Goal: Task Accomplishment & Management: Complete application form

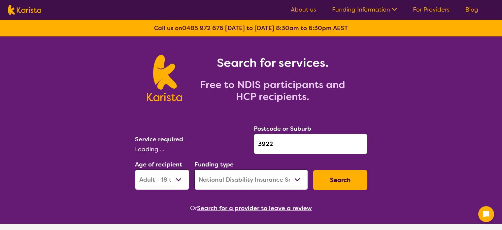
select select "AD"
select select "NDIS"
select select "[MEDICAL_DATA]"
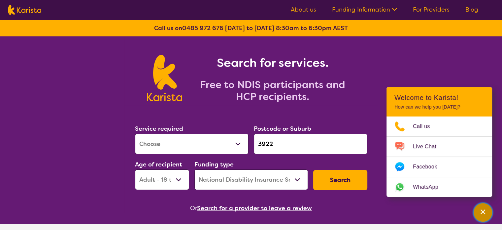
click at [484, 212] on icon "Channel Menu" at bounding box center [483, 211] width 7 height 7
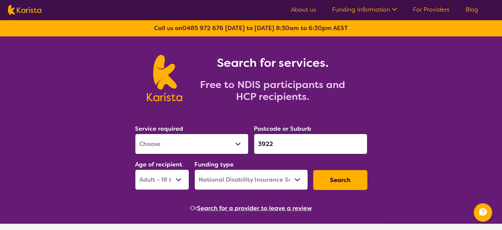
click at [347, 182] on button "Search" at bounding box center [340, 180] width 54 height 20
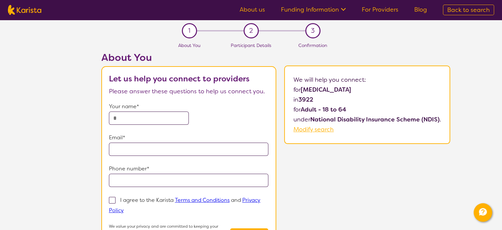
click at [166, 116] on input "text" at bounding box center [149, 117] width 80 height 13
type input "*********"
type input "**********"
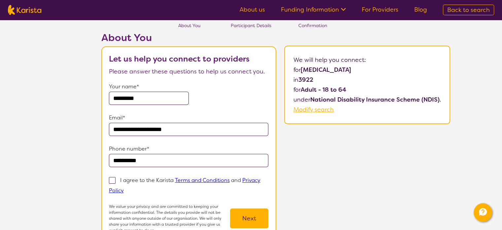
scroll to position [132, 0]
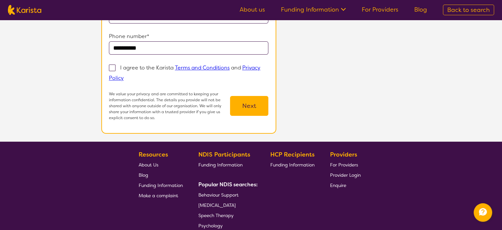
type input "**********"
click at [143, 66] on p "I agree to the Karista Terms and Conditions and Privacy Policy" at bounding box center [185, 72] width 152 height 17
click at [128, 75] on input "I agree to the Karista Terms and Conditions and Privacy Policy" at bounding box center [126, 77] width 4 height 4
checkbox input "true"
click at [256, 107] on button "Next" at bounding box center [249, 106] width 38 height 20
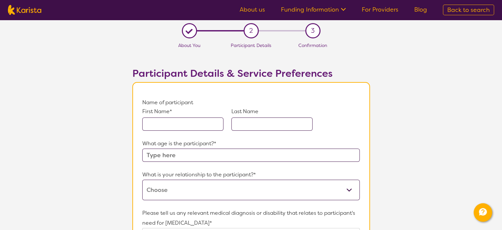
click at [175, 123] on input "text" at bounding box center [182, 123] width 81 height 13
type input "TEST"
type input "m"
type input "[PERSON_NAME]"
click at [184, 151] on input "text" at bounding box center [250, 154] width 217 height 13
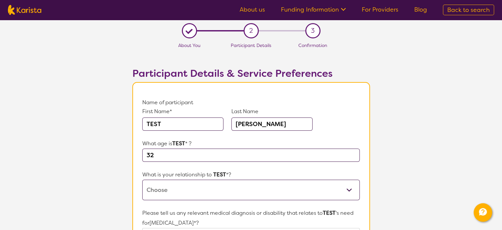
type input "32"
click at [177, 189] on select "This request is for myself I am their parent I am their child I am their spouse…" at bounding box center [250, 189] width 217 height 20
select select "I am their spouse/partner"
click at [142, 179] on select "This request is for myself I am their parent I am their child I am their spouse…" at bounding box center [250, 189] width 217 height 20
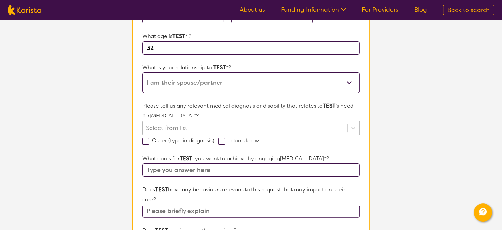
click at [189, 135] on div "Select from list" at bounding box center [250, 128] width 217 height 15
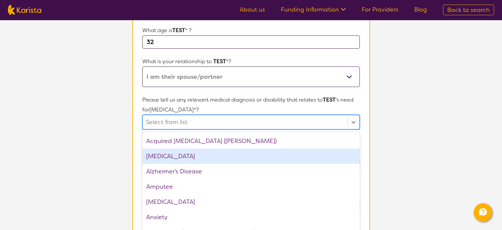
scroll to position [116, 0]
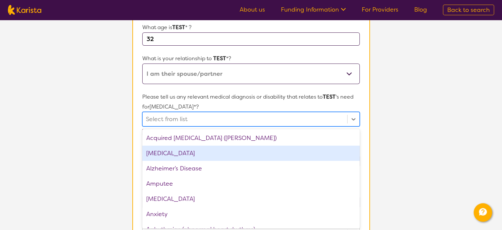
click at [177, 170] on div "Alzheimer’s Disease" at bounding box center [250, 168] width 217 height 15
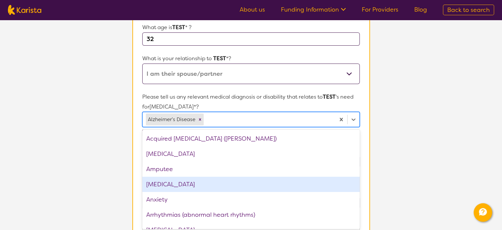
click at [175, 193] on div "Anxiety" at bounding box center [250, 199] width 217 height 15
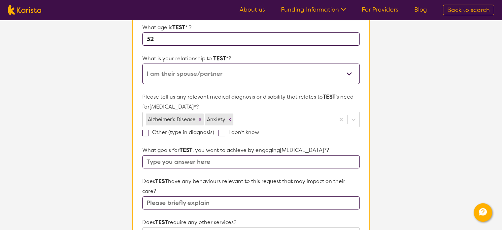
drag, startPoint x: 418, startPoint y: 138, endPoint x: 251, endPoint y: 150, distance: 167.2
click at [418, 138] on section "L About You 2 Participant Details 3 Confirmation Participant Details & Service …" at bounding box center [251, 190] width 502 height 573
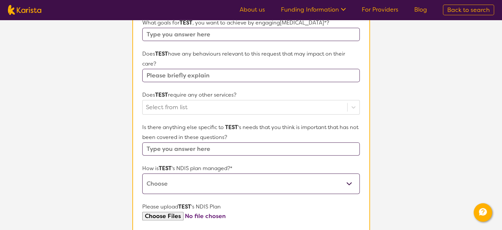
scroll to position [314, 0]
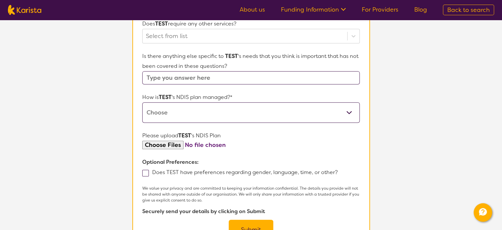
click at [257, 223] on button "Submit" at bounding box center [251, 229] width 45 height 20
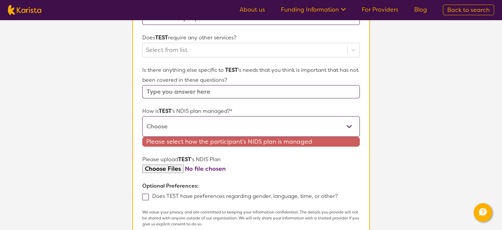
scroll to position [162, 0]
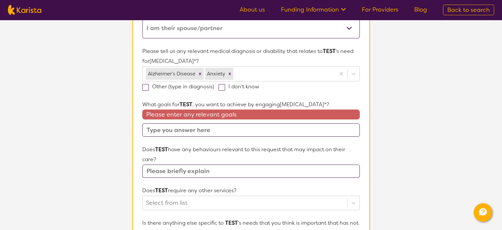
click at [203, 133] on input "text" at bounding box center [250, 129] width 217 height 13
click at [203, 131] on input "text" at bounding box center [250, 129] width 217 height 13
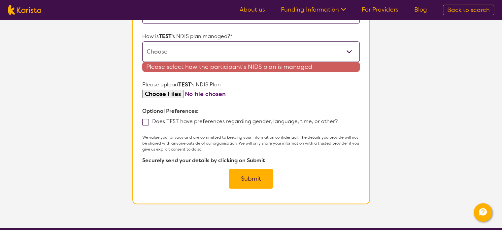
scroll to position [360, 0]
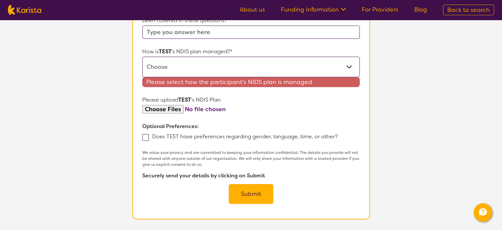
type input "TEST"
drag, startPoint x: 177, startPoint y: 65, endPoint x: 179, endPoint y: 69, distance: 4.4
click at [177, 65] on select "Self-managed NDIS plan Managed by a registered plan management provider (not th…" at bounding box center [250, 66] width 217 height 20
drag, startPoint x: 182, startPoint y: 62, endPoint x: 179, endPoint y: 74, distance: 11.9
click at [182, 63] on select "Self-managed NDIS plan Managed by a registered plan management provider (not th…" at bounding box center [250, 66] width 217 height 20
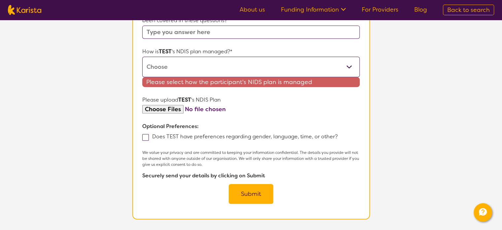
select select "Self Managed"
click at [142, 56] on select "Self-managed NDIS plan Managed by a registered plan management provider (not th…" at bounding box center [250, 66] width 217 height 20
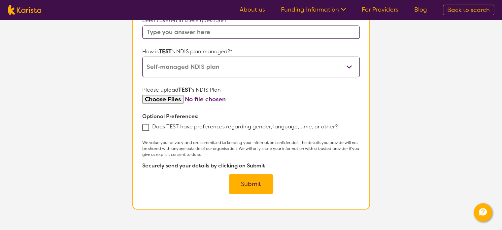
click at [254, 186] on button "Submit" at bounding box center [251, 184] width 45 height 20
